Goal: Task Accomplishment & Management: Complete application form

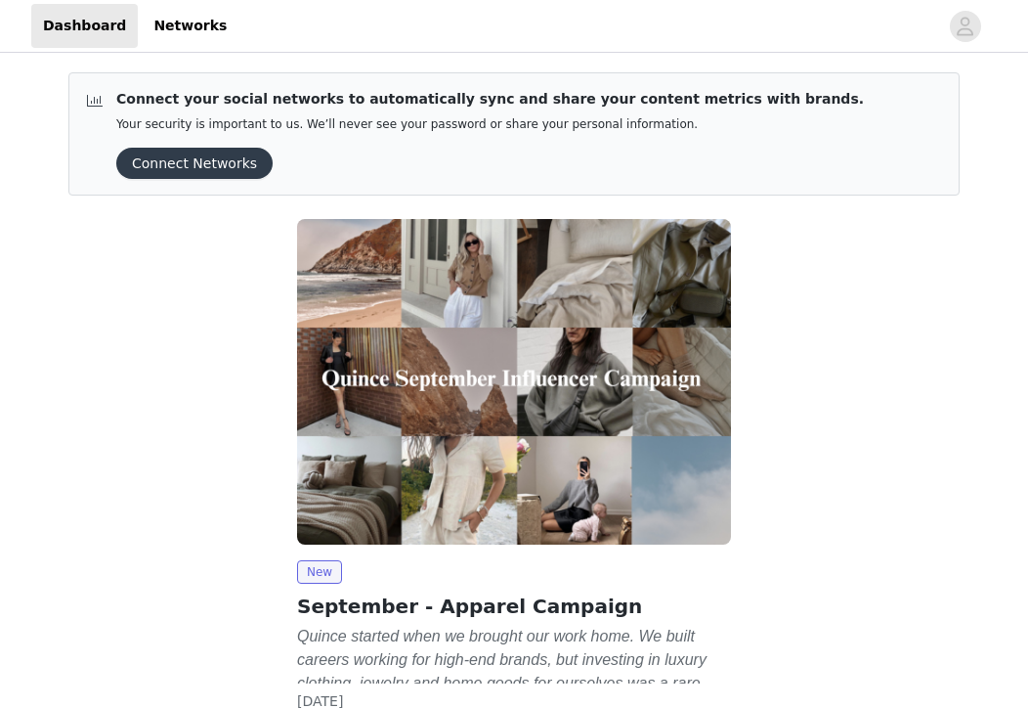
drag, startPoint x: 0, startPoint y: 0, endPoint x: 209, endPoint y: 408, distance: 458.1
click at [209, 408] on div "New September - Apparel Campaign Quince started when we brought our work home. …" at bounding box center [514, 492] width 915 height 571
click at [746, 527] on div "New September - Apparel Campaign Quince started when we brought our work home. …" at bounding box center [514, 492] width 915 height 571
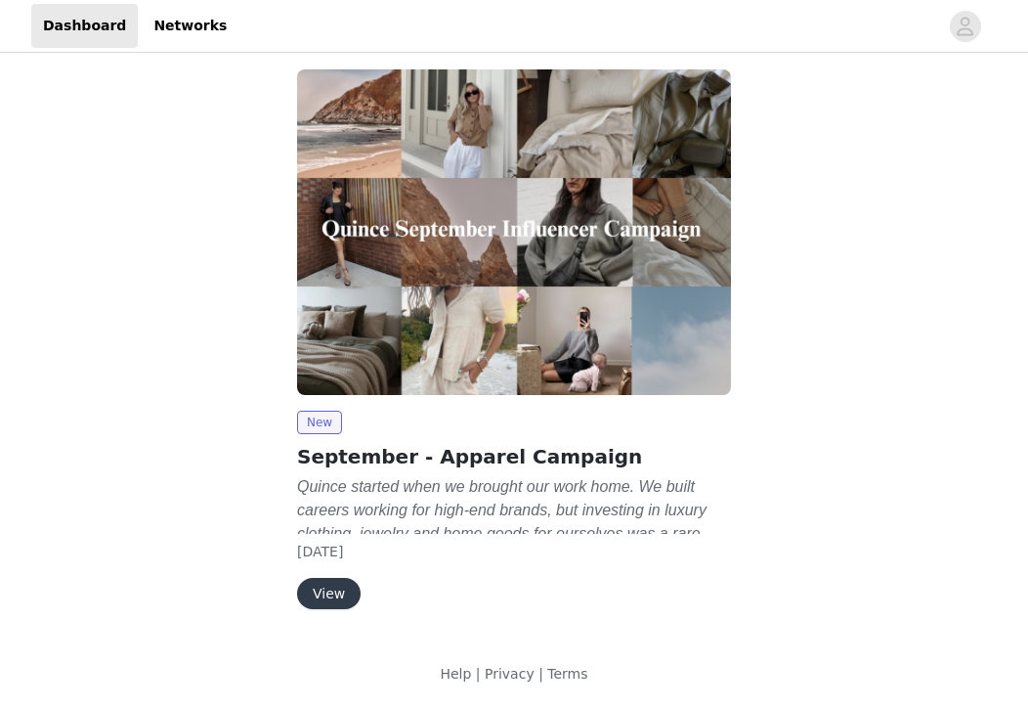
scroll to position [150, 0]
click at [312, 595] on button "View" at bounding box center [329, 593] width 64 height 31
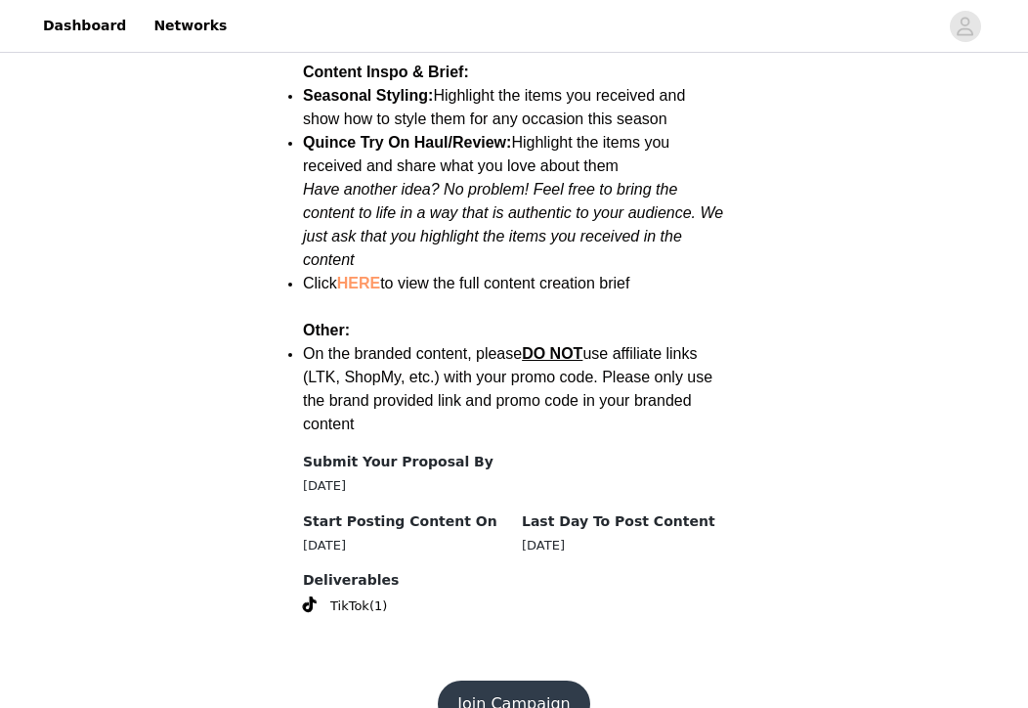
scroll to position [2553, 0]
click at [526, 681] on button "Join Campaign" at bounding box center [514, 704] width 152 height 47
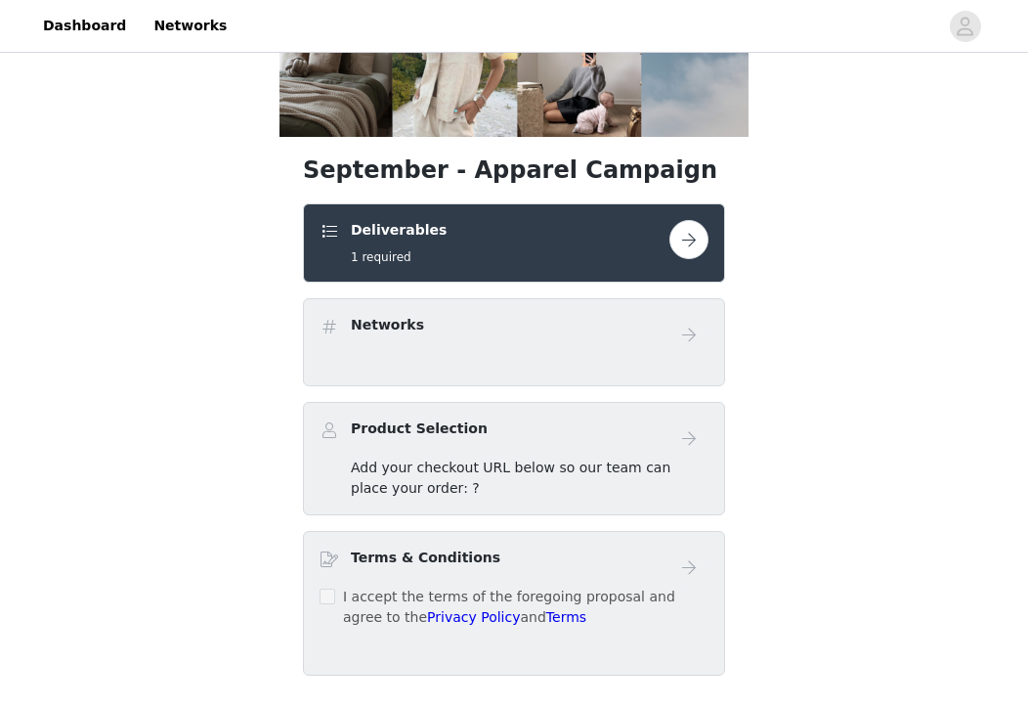
scroll to position [277, 0]
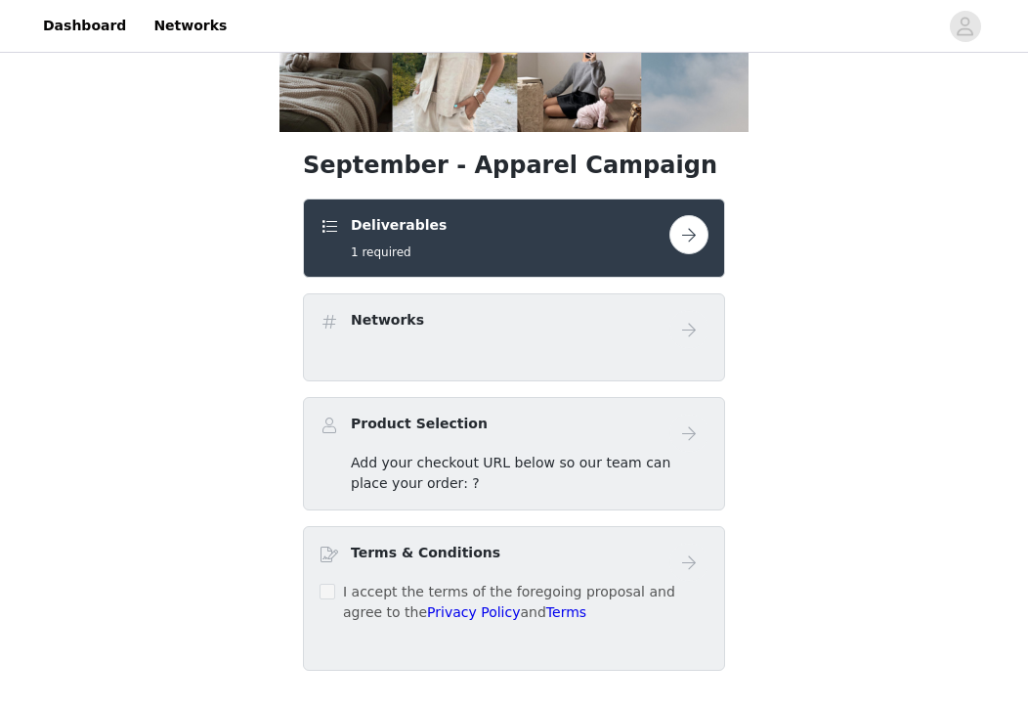
click at [503, 323] on div "Networks" at bounding box center [495, 324] width 350 height 28
click at [696, 231] on button "button" at bounding box center [689, 234] width 39 height 39
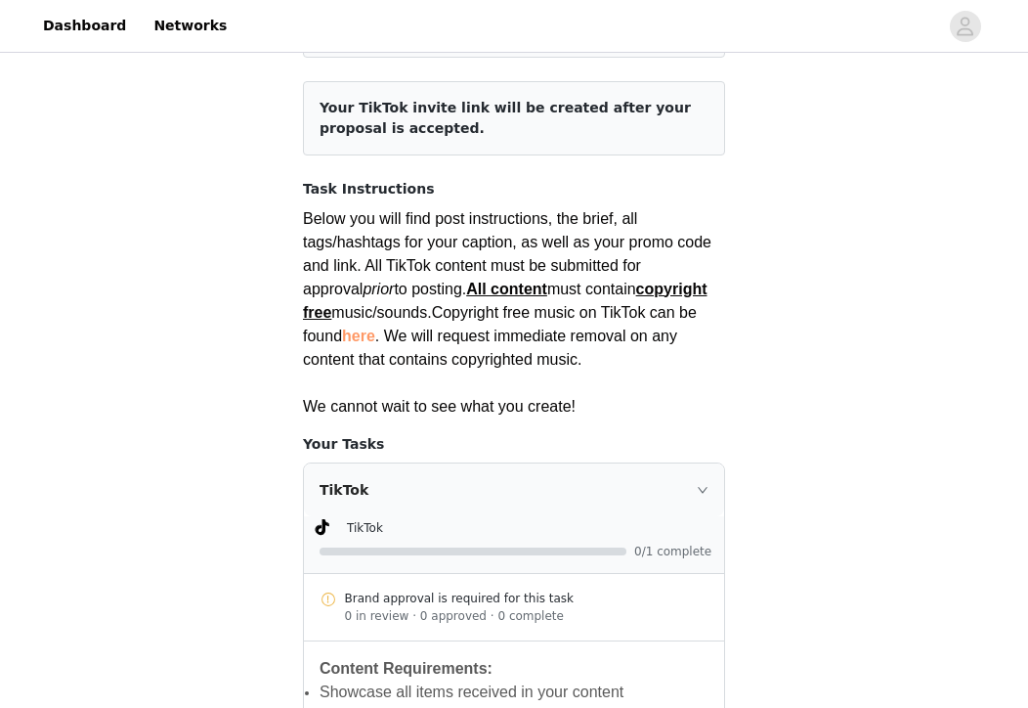
scroll to position [275, 0]
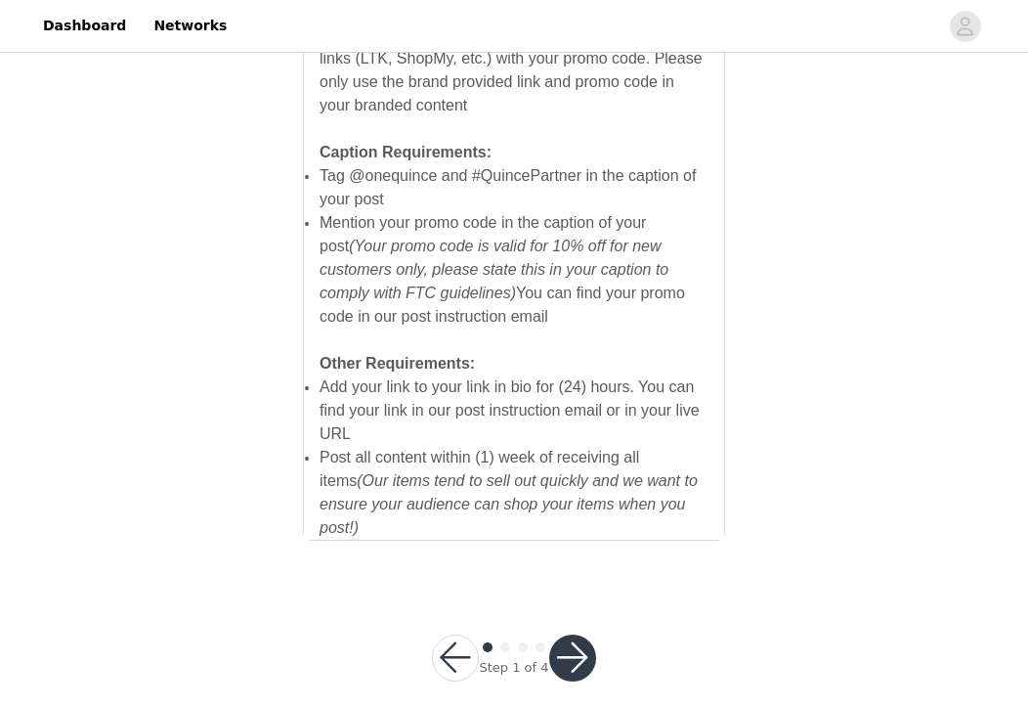
scroll to position [1396, 0]
click at [569, 638] on button "button" at bounding box center [572, 658] width 47 height 47
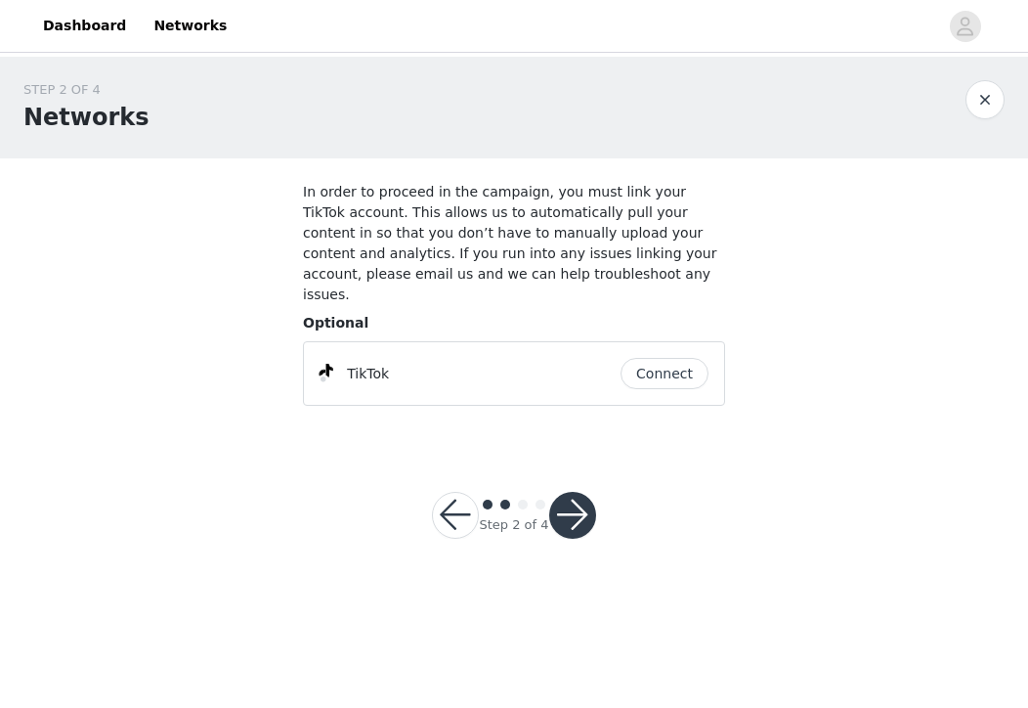
click at [655, 365] on button "Connect" at bounding box center [665, 373] width 88 height 31
click at [572, 510] on button "button" at bounding box center [572, 515] width 47 height 47
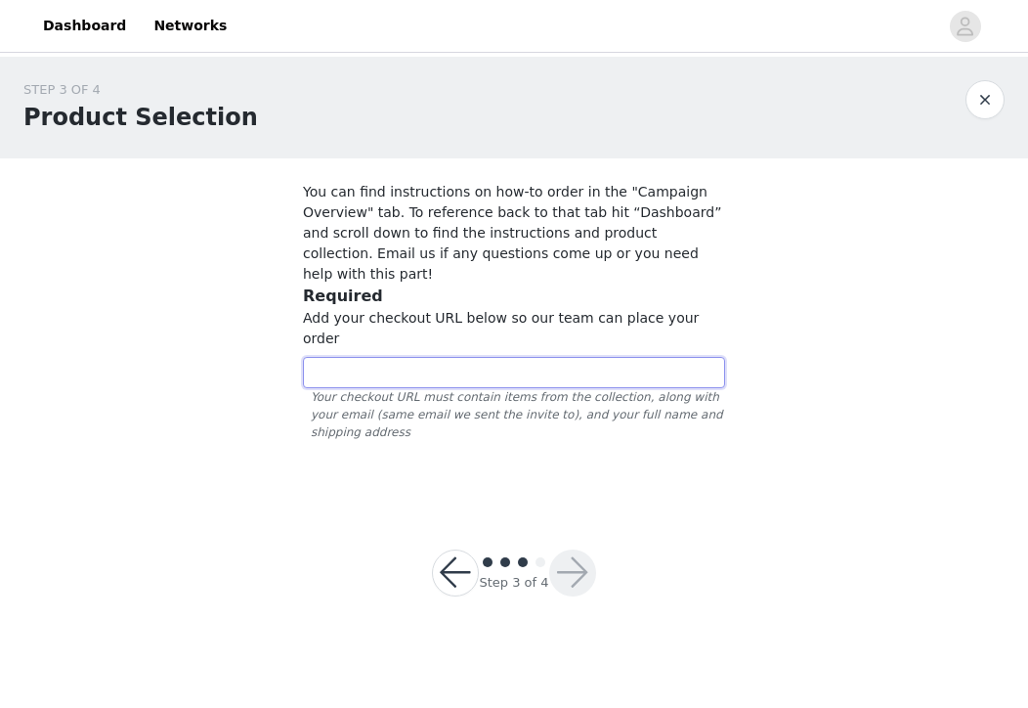
click at [450, 357] on input "text" at bounding box center [514, 372] width 422 height 31
click at [290, 278] on section "You can find instructions on how-to order in the "Campaign Overview" tab. To re…" at bounding box center [514, 330] width 469 height 344
click at [501, 357] on input "text" at bounding box center [514, 372] width 422 height 31
paste input "[URL][DOMAIN_NAME]"
type input "[URL][DOMAIN_NAME]"
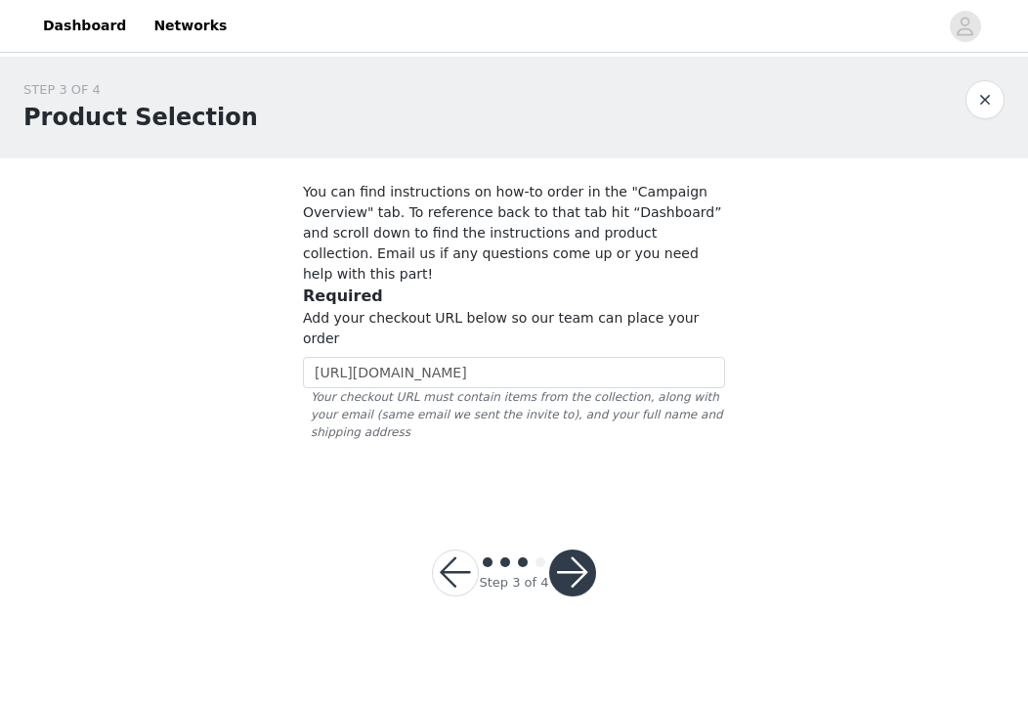
click at [577, 549] on button "button" at bounding box center [572, 572] width 47 height 47
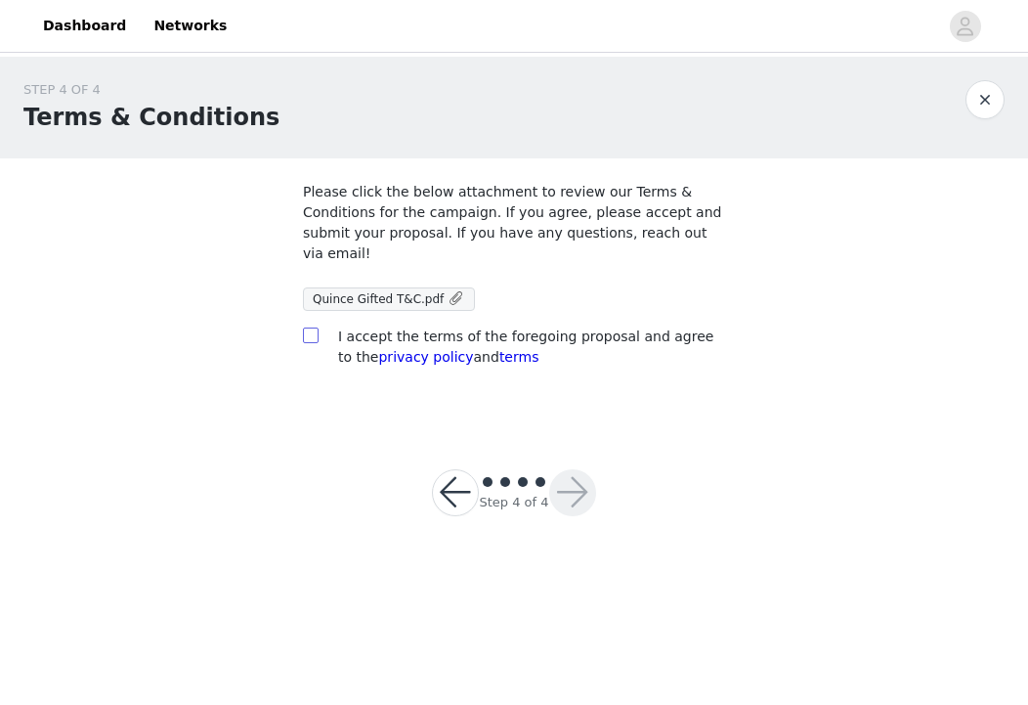
click at [310, 332] on input "checkbox" at bounding box center [310, 334] width 14 height 14
checkbox input "true"
click at [578, 498] on button "button" at bounding box center [572, 492] width 47 height 47
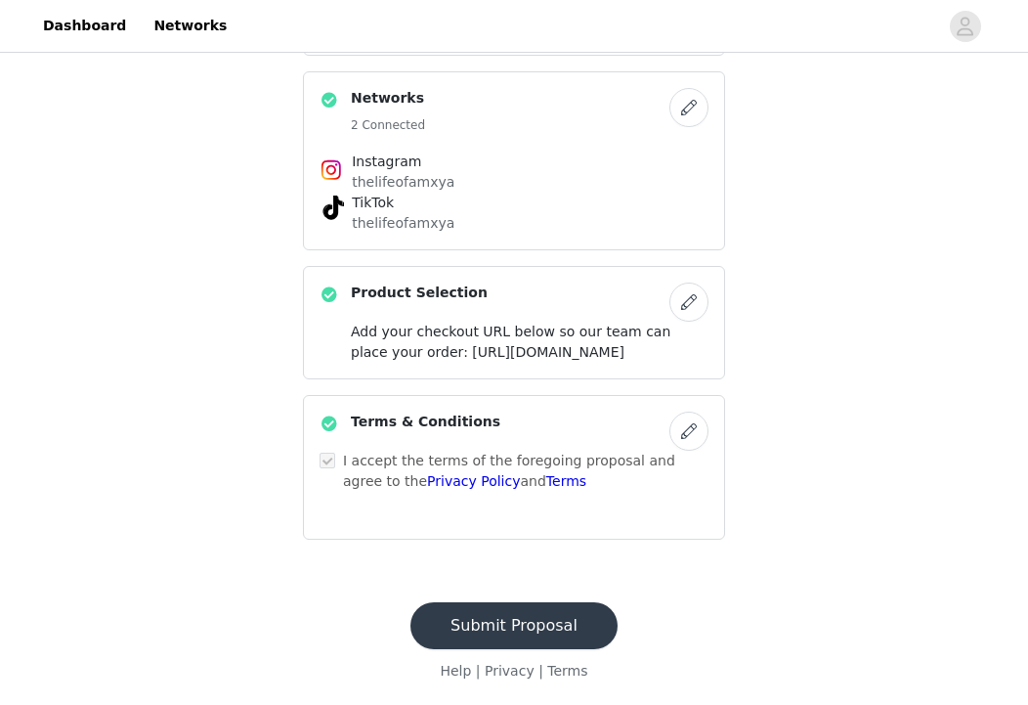
scroll to position [585, 0]
click at [530, 615] on button "Submit Proposal" at bounding box center [514, 625] width 207 height 47
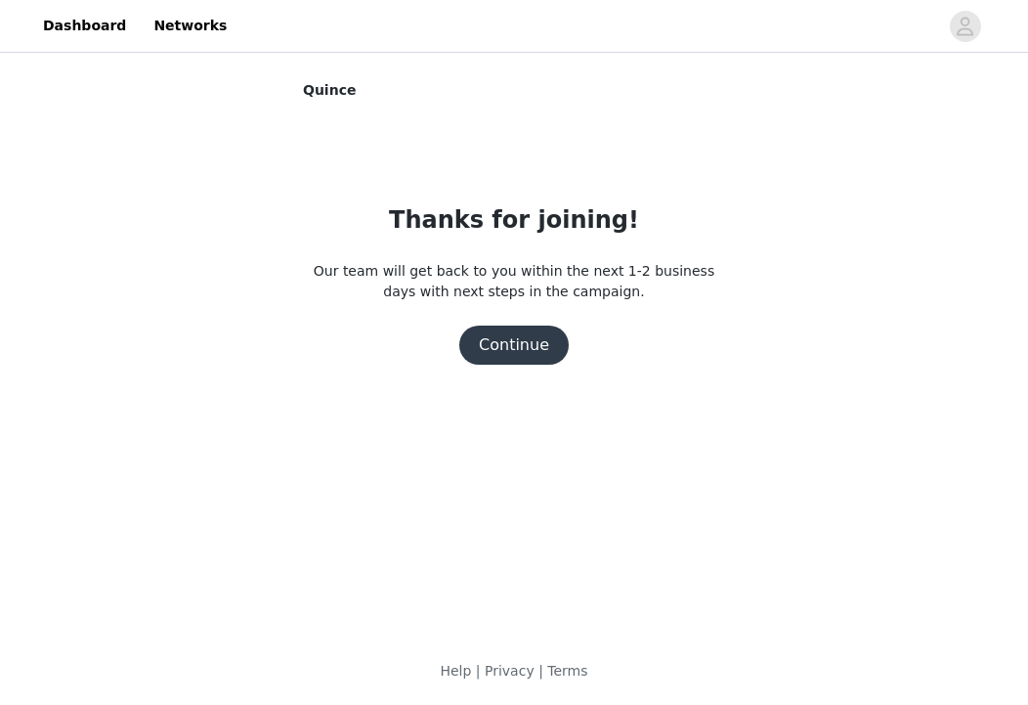
click at [498, 354] on button "Continue" at bounding box center [513, 344] width 109 height 39
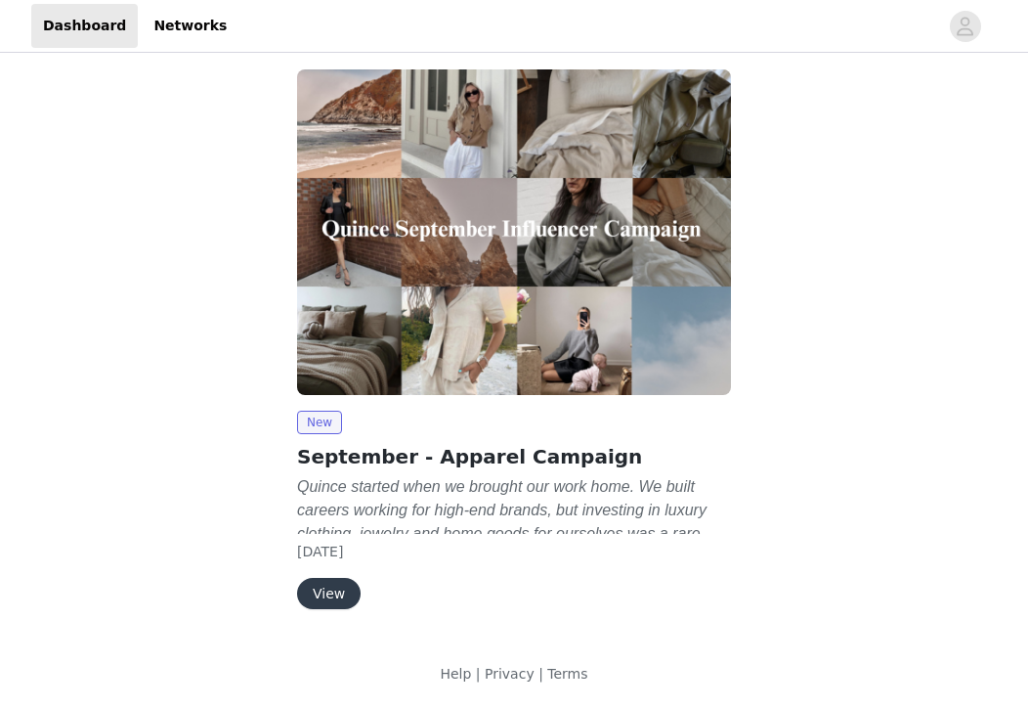
scroll to position [11, 0]
click at [325, 590] on button "View" at bounding box center [329, 593] width 64 height 31
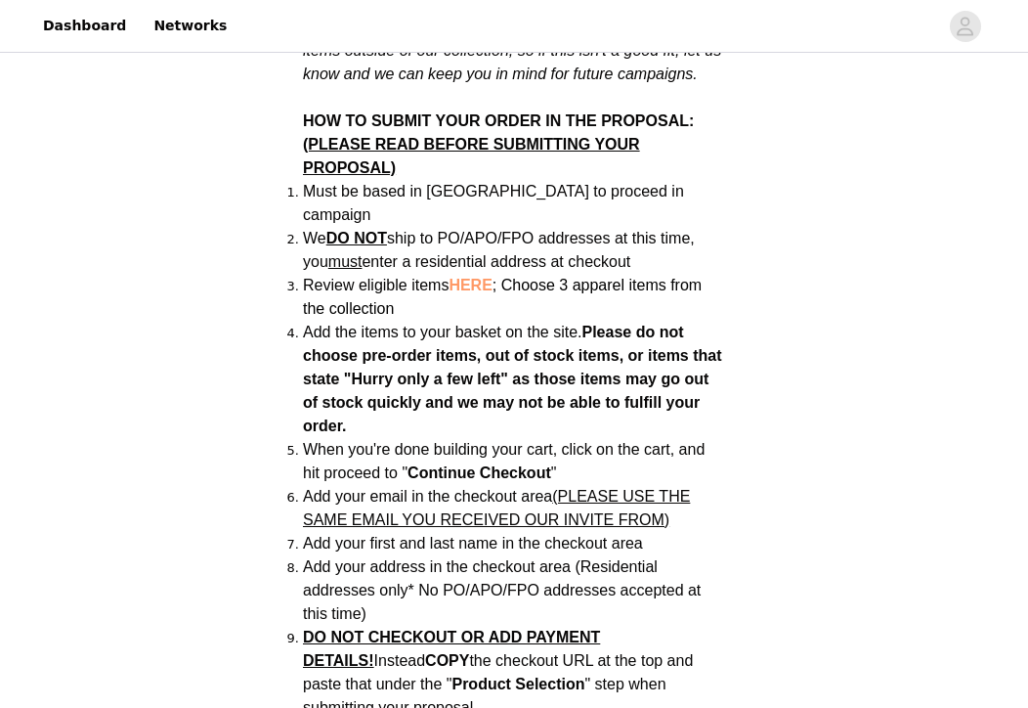
scroll to position [1290, 0]
click at [511, 321] on li "Add the items to your basket on the site. Please do not choose pre-order items,…" at bounding box center [514, 379] width 422 height 117
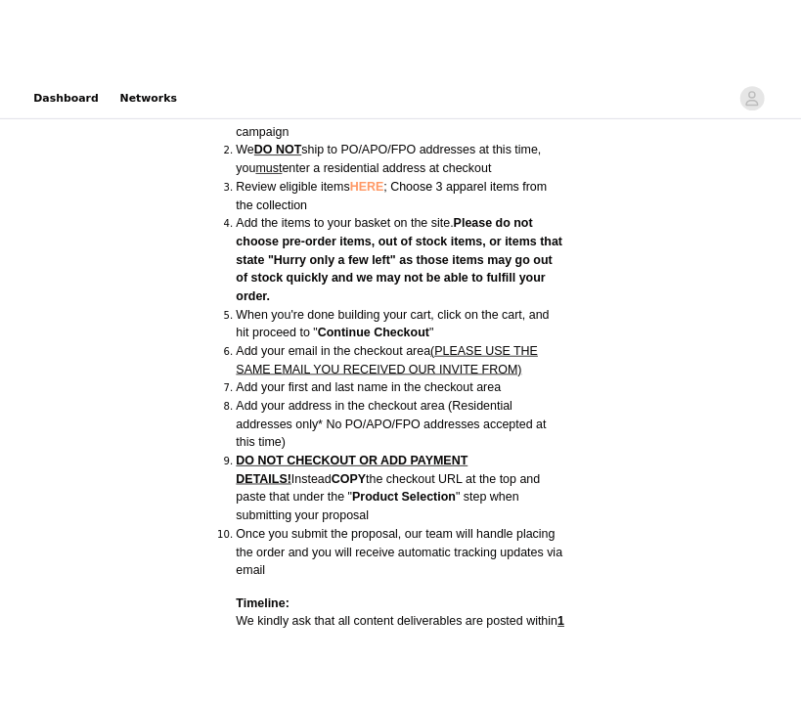
scroll to position [1440, 0]
